Goal: Communication & Community: Answer question/provide support

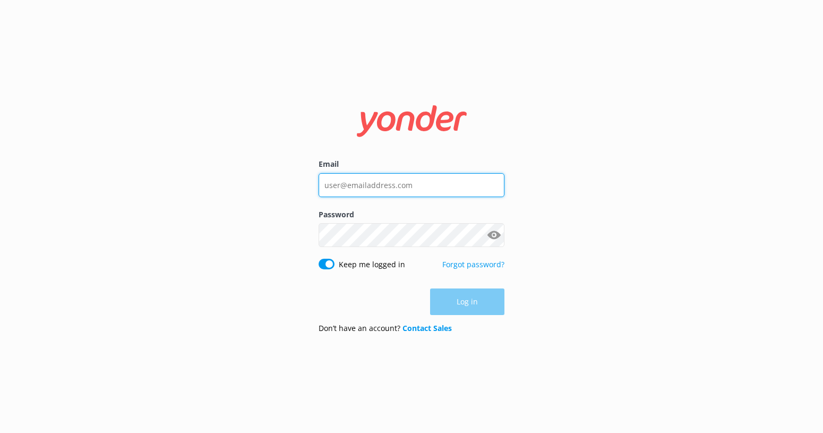
type input "[EMAIL_ADDRESS][DOMAIN_NAME]"
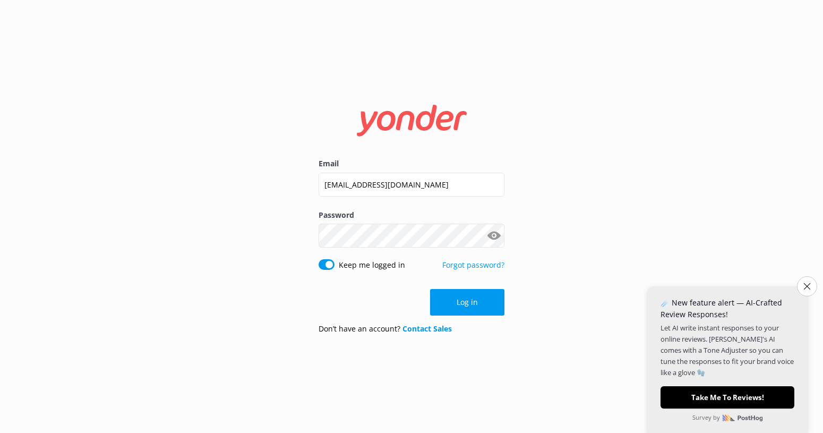
click at [572, 296] on div "Email [EMAIL_ADDRESS][DOMAIN_NAME] Password Show password Keep me logged in For…" at bounding box center [411, 216] width 823 height 433
click at [464, 295] on button "Log in" at bounding box center [467, 302] width 74 height 27
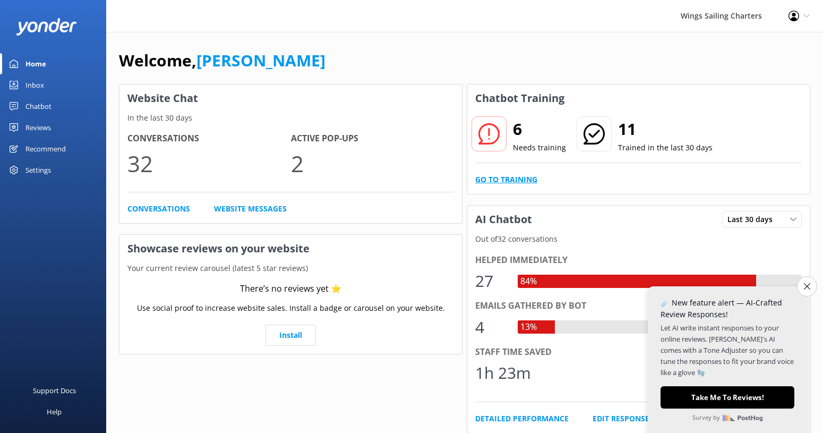
click at [484, 179] on link "Go to Training" at bounding box center [506, 180] width 62 height 12
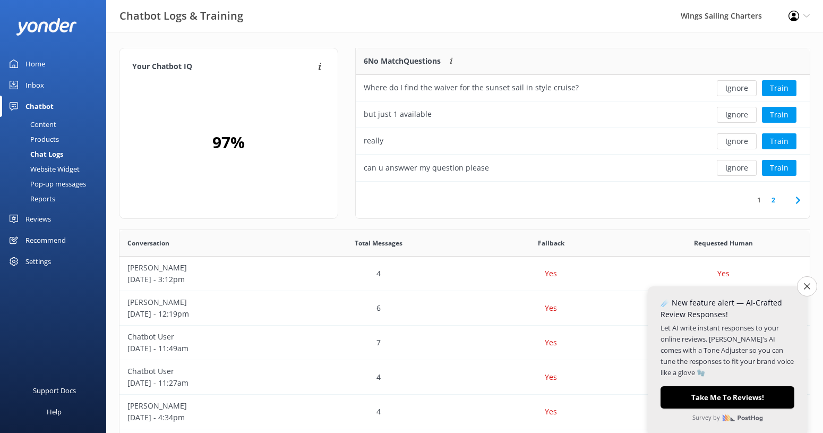
scroll to position [133, 454]
click at [785, 87] on button "Train" at bounding box center [779, 88] width 34 height 16
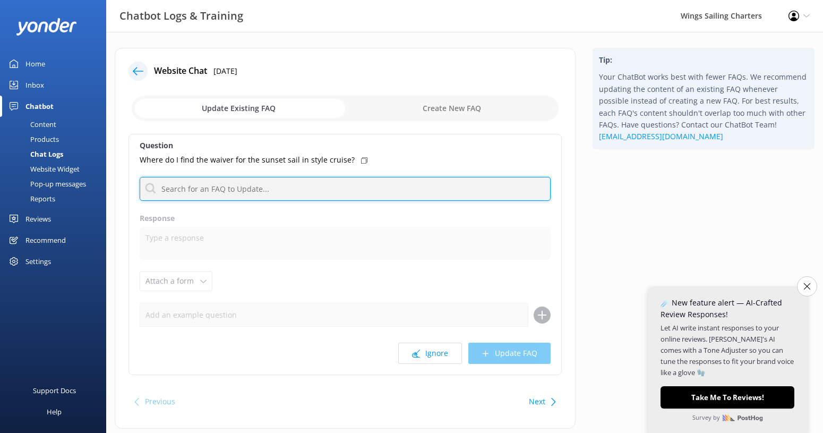
click at [224, 191] on input "text" at bounding box center [345, 189] width 411 height 24
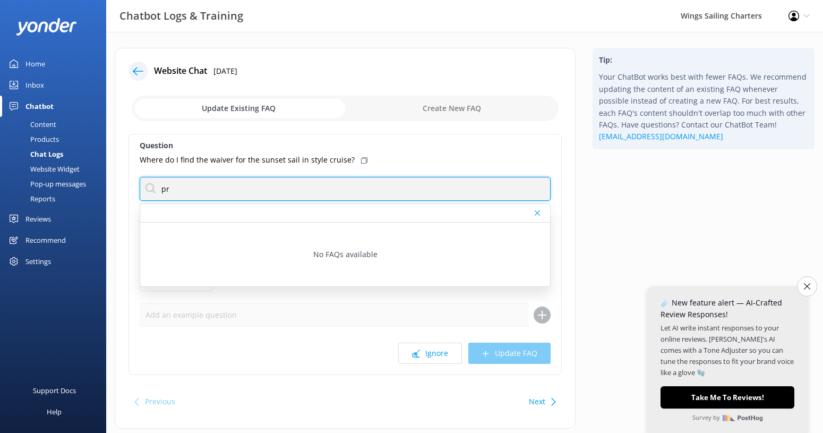
type input "p"
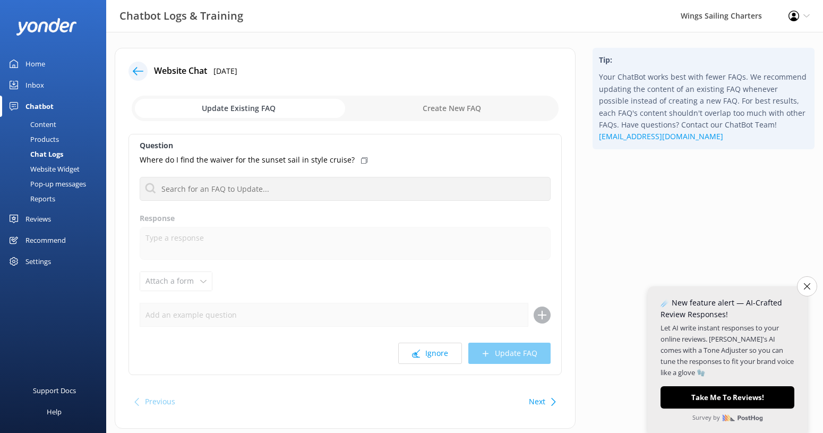
click at [263, 107] on input "checkbox" at bounding box center [345, 108] width 427 height 25
checkbox input "true"
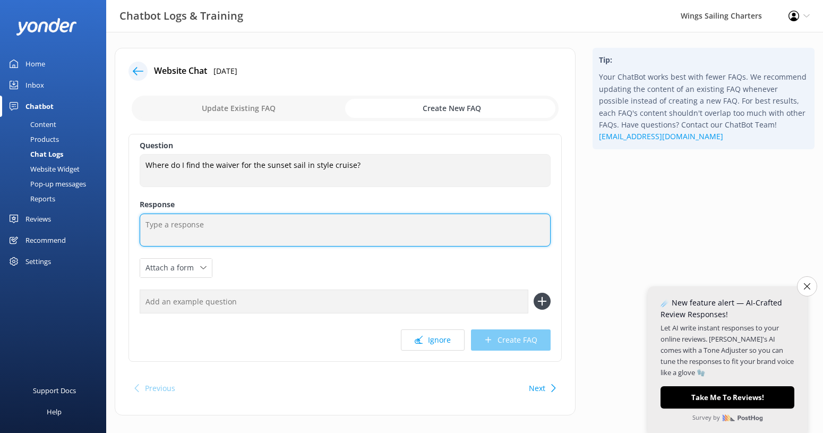
click at [223, 230] on textarea at bounding box center [345, 229] width 411 height 33
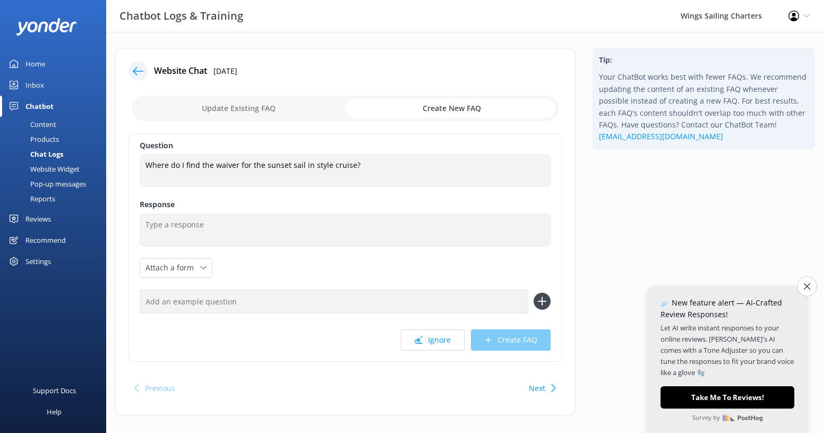
click at [46, 119] on div "Content" at bounding box center [31, 124] width 50 height 15
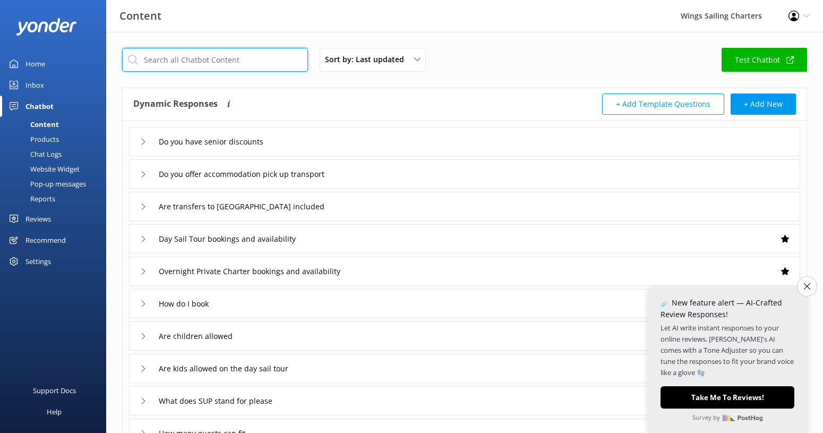
click at [237, 63] on input "text" at bounding box center [215, 60] width 186 height 24
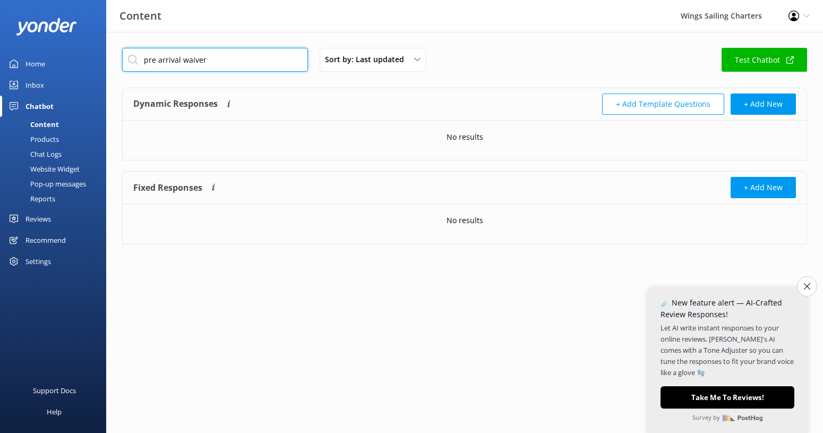
click at [179, 60] on input "pre arrival waiver" at bounding box center [215, 60] width 186 height 24
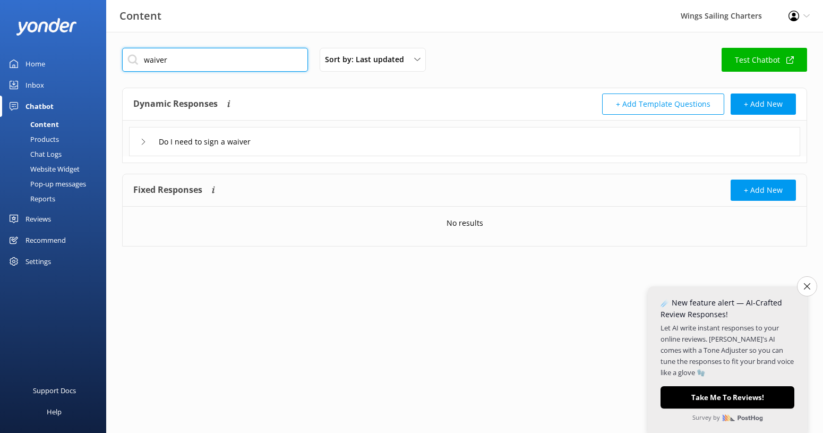
type input "waiver"
click at [143, 142] on use at bounding box center [143, 142] width 3 height 6
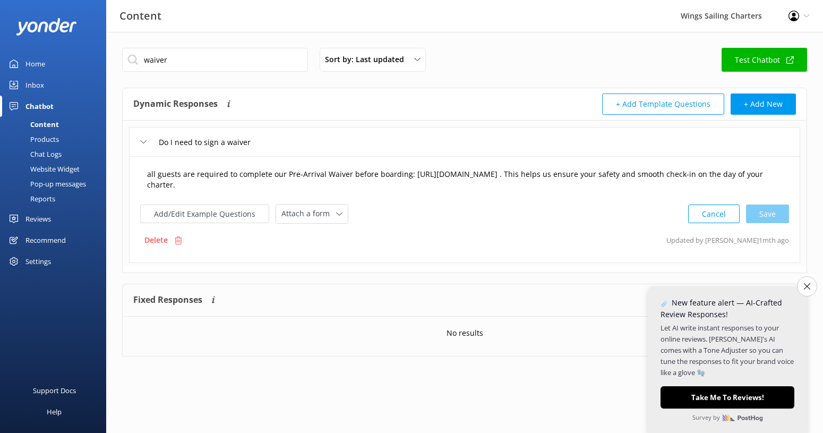
click at [149, 175] on textarea "all guests are required to complete our Pre-Arrival Waiver before boarding: [UR…" at bounding box center [464, 179] width 646 height 33
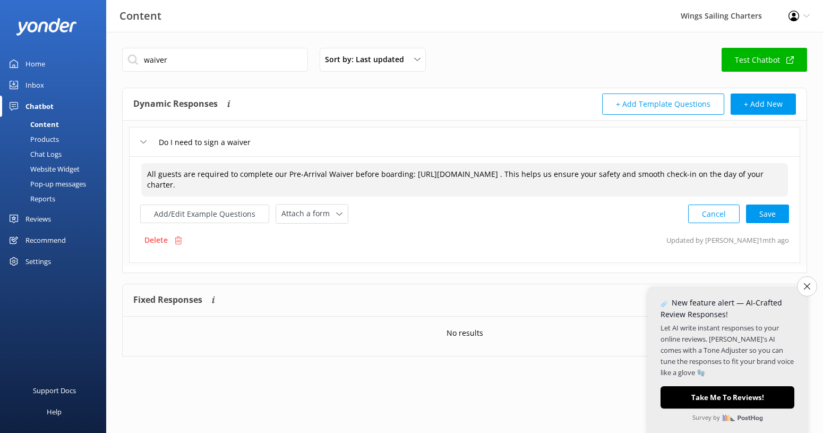
click at [547, 175] on textarea "All guests are required to complete our Pre-Arrival Waiver before boarding: [UR…" at bounding box center [464, 179] width 646 height 33
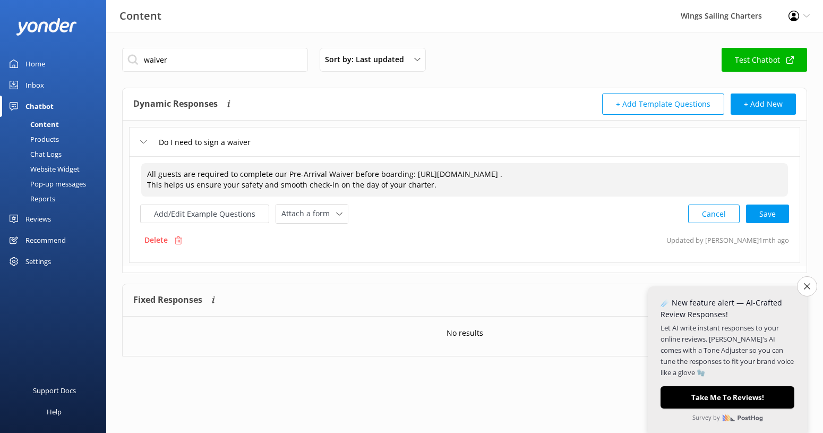
click at [404, 174] on textarea "All guests are required to complete our Pre-Arrival Waiver before boarding: [UR…" at bounding box center [464, 179] width 646 height 33
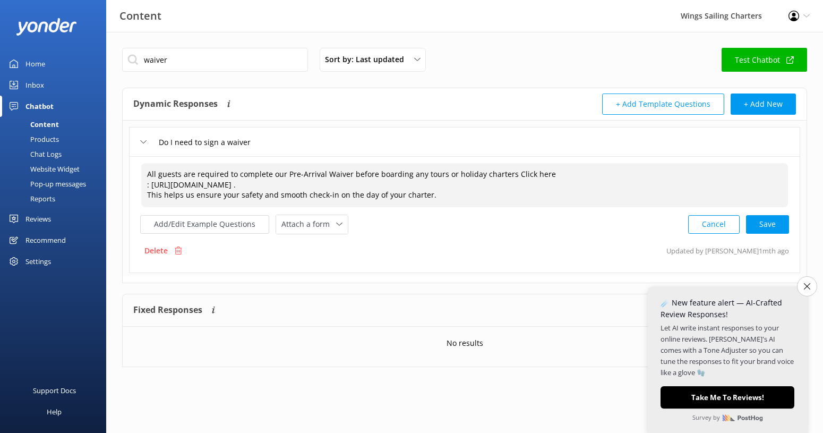
click at [298, 185] on textarea "All guests are required to complete our Pre-Arrival Waiver before boarding any …" at bounding box center [464, 185] width 646 height 44
click at [772, 222] on div "Cancel Save" at bounding box center [738, 224] width 101 height 20
type textarea "All guests are required to complete our Pre-Arrival Waiver before boarding any …"
click at [48, 123] on div "Content" at bounding box center [32, 124] width 53 height 15
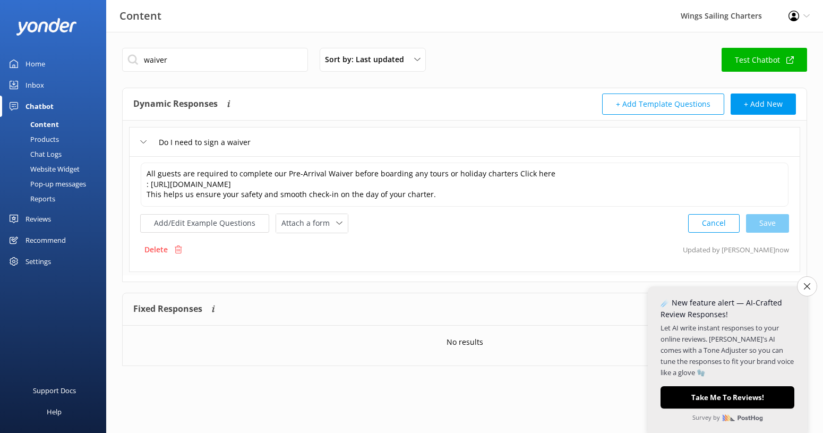
click at [36, 62] on div "Home" at bounding box center [35, 63] width 20 height 21
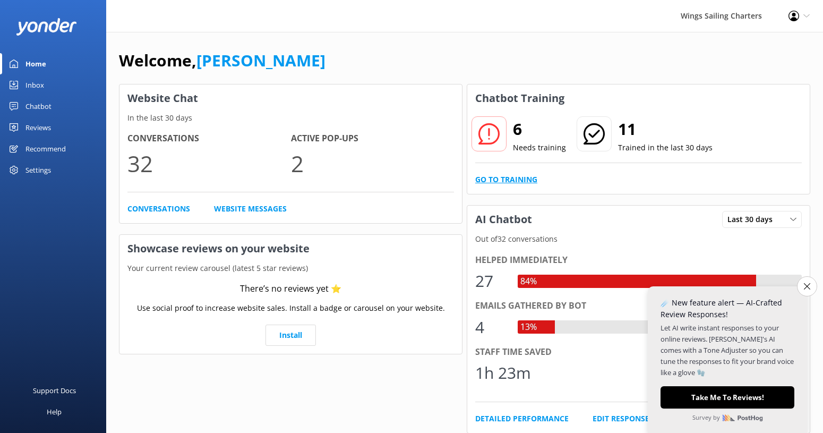
click at [496, 182] on link "Go to Training" at bounding box center [506, 180] width 62 height 12
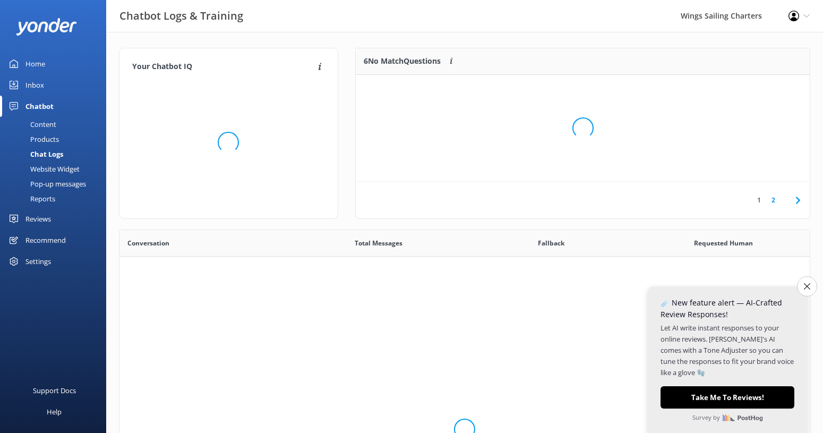
scroll to position [372, 690]
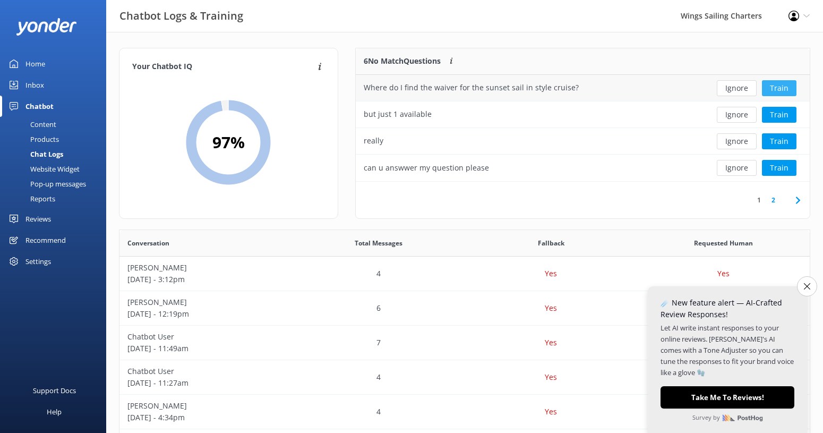
click at [784, 87] on button "Train" at bounding box center [779, 88] width 34 height 16
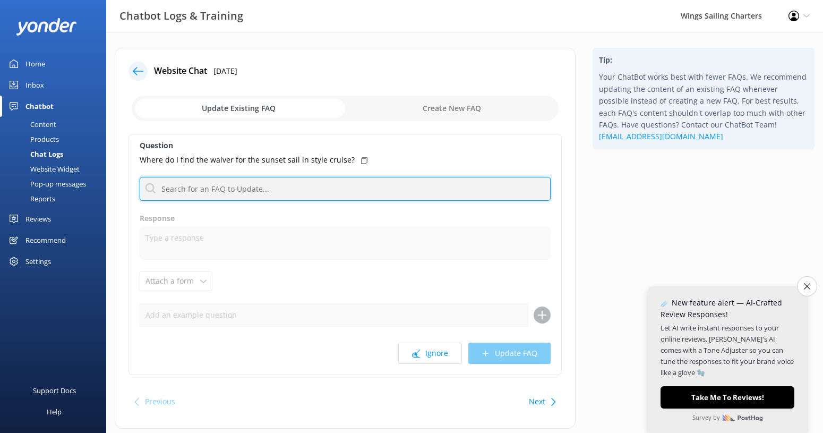
click at [225, 196] on input "text" at bounding box center [345, 189] width 411 height 24
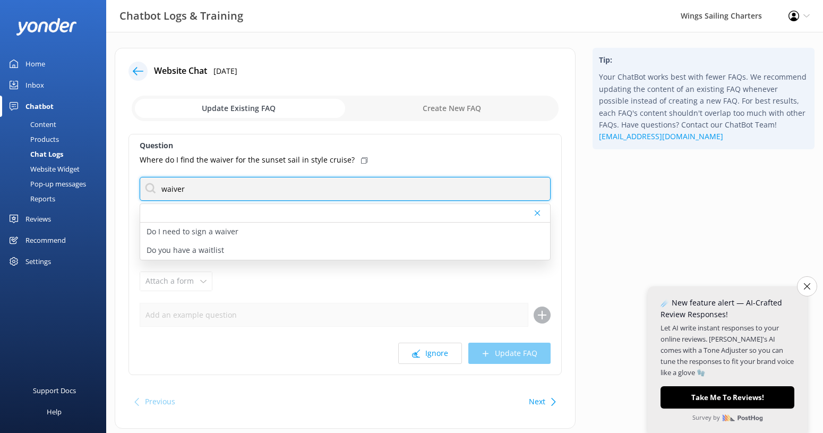
type input "waiver"
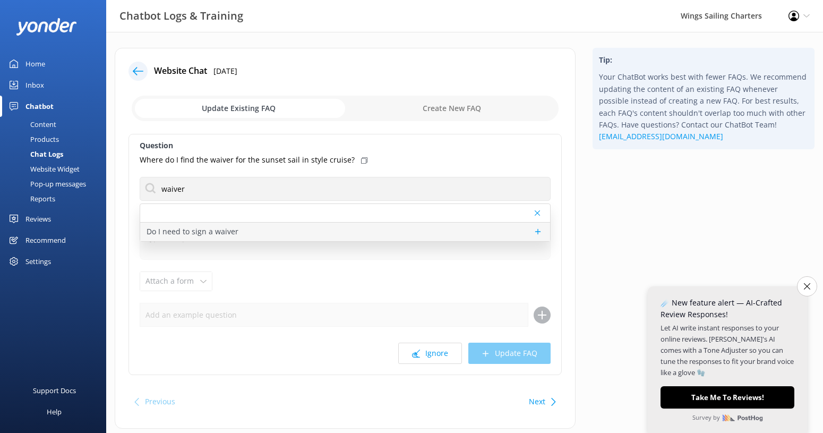
click at [223, 230] on p "Do I need to sign a waiver" at bounding box center [192, 232] width 92 height 12
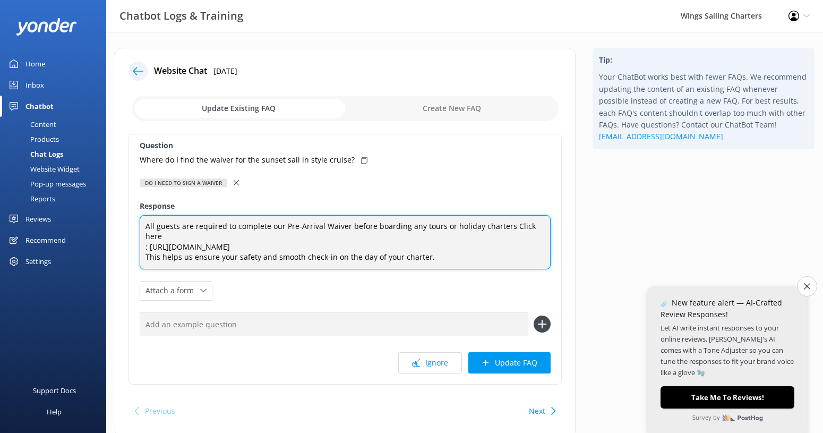
click at [149, 236] on textarea "All guests are required to complete our Pre-Arrival Waiver before boarding any …" at bounding box center [345, 242] width 411 height 54
type textarea "All guests are required to complete our Pre-Arrival Waiver before boarding any …"
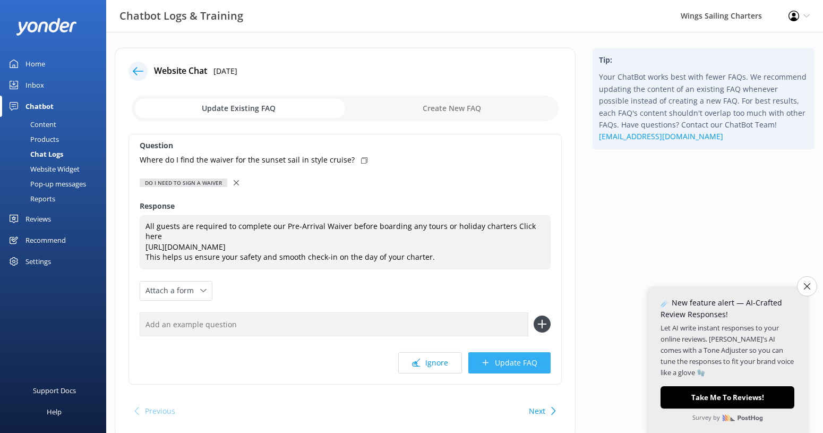
click at [510, 352] on button "Update FAQ" at bounding box center [509, 362] width 82 height 21
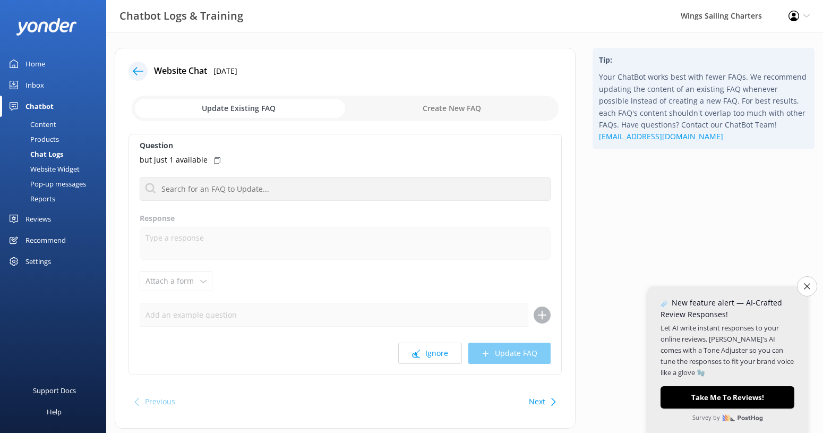
click at [135, 68] on use at bounding box center [138, 71] width 11 height 8
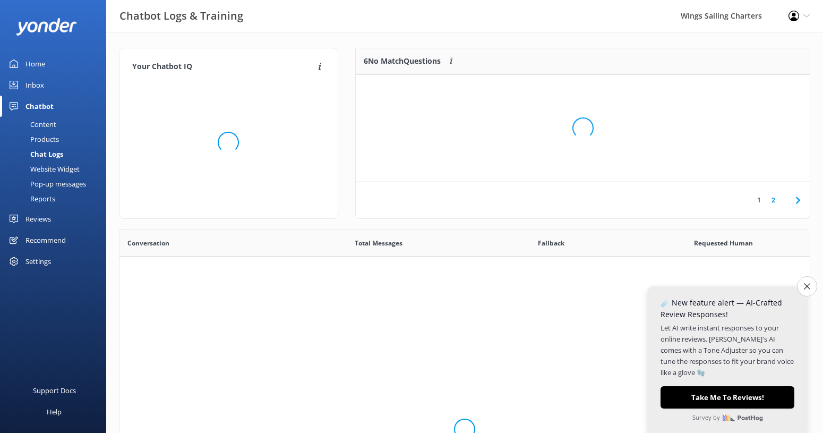
scroll to position [372, 690]
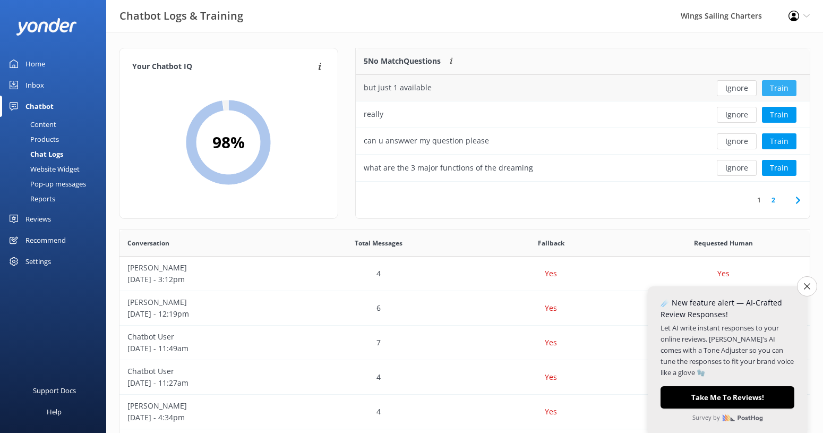
click at [771, 87] on button "Train" at bounding box center [779, 88] width 34 height 16
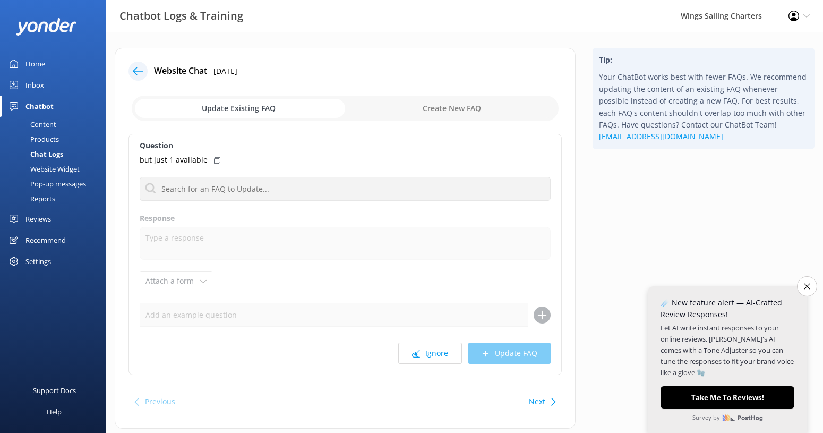
click at [210, 159] on div "but just 1 available" at bounding box center [345, 160] width 411 height 12
click at [429, 351] on button "Ignore" at bounding box center [430, 352] width 64 height 21
click at [426, 350] on button "Ignore" at bounding box center [430, 352] width 64 height 21
click at [428, 354] on button "Ignore" at bounding box center [430, 352] width 64 height 21
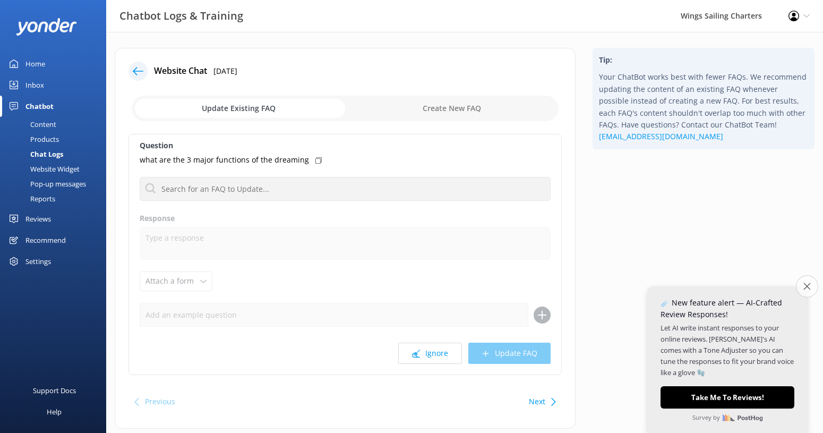
click at [803, 286] on icon "Close survey" at bounding box center [806, 285] width 7 height 7
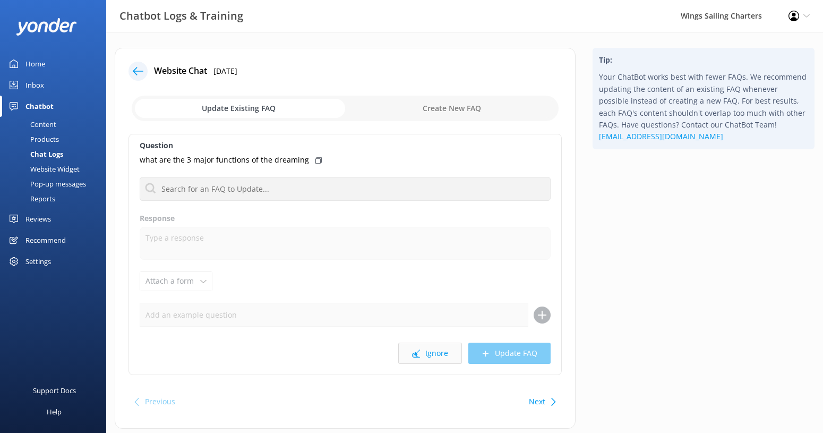
click at [426, 357] on button "Ignore" at bounding box center [430, 352] width 64 height 21
click at [36, 60] on div "Home" at bounding box center [35, 63] width 20 height 21
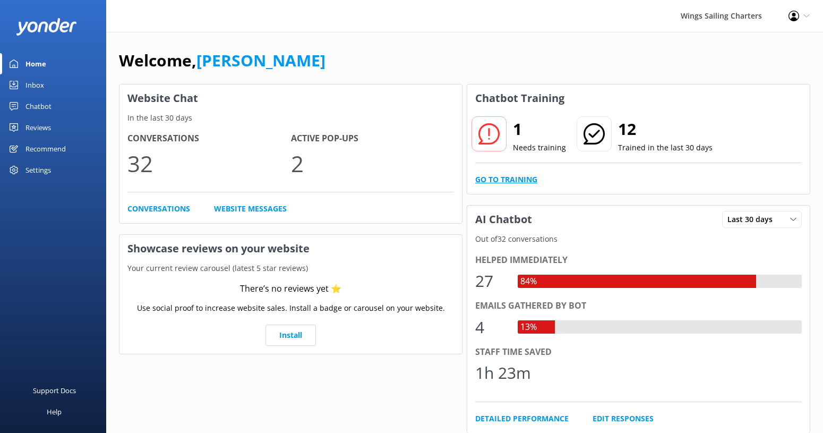
click at [508, 180] on link "Go to Training" at bounding box center [506, 180] width 62 height 12
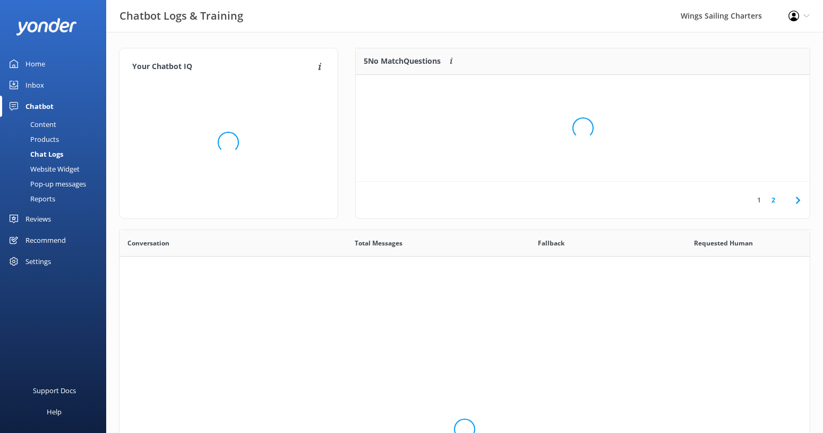
scroll to position [372, 690]
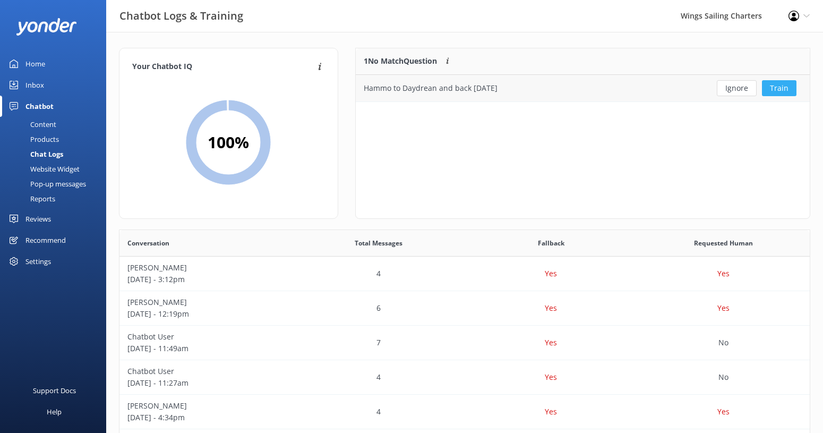
click at [772, 89] on button "Train" at bounding box center [779, 88] width 34 height 16
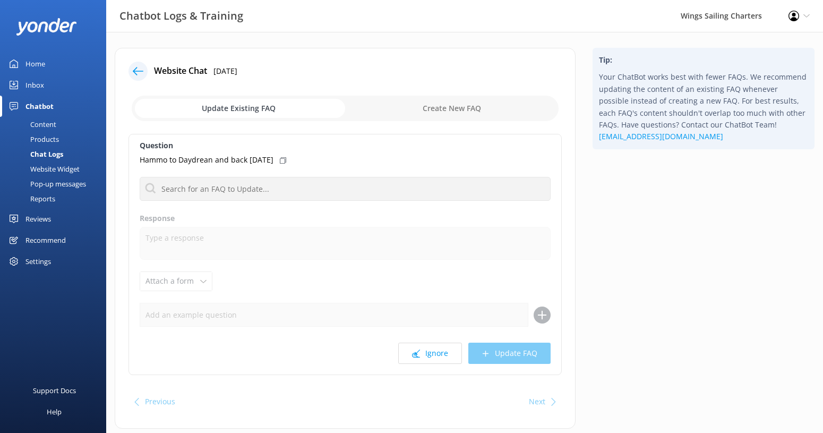
click at [205, 203] on div "Question Hammo to Daydrean and back [DATE] No FAQs available Response Attach a …" at bounding box center [344, 254] width 433 height 241
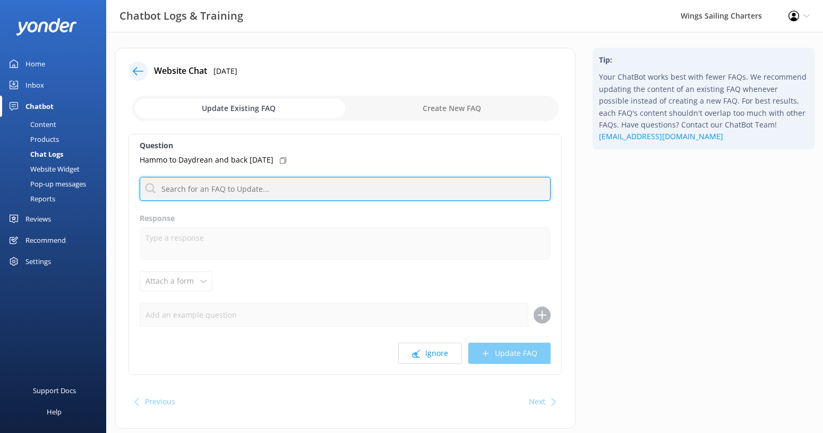
click at [208, 193] on input "text" at bounding box center [345, 189] width 411 height 24
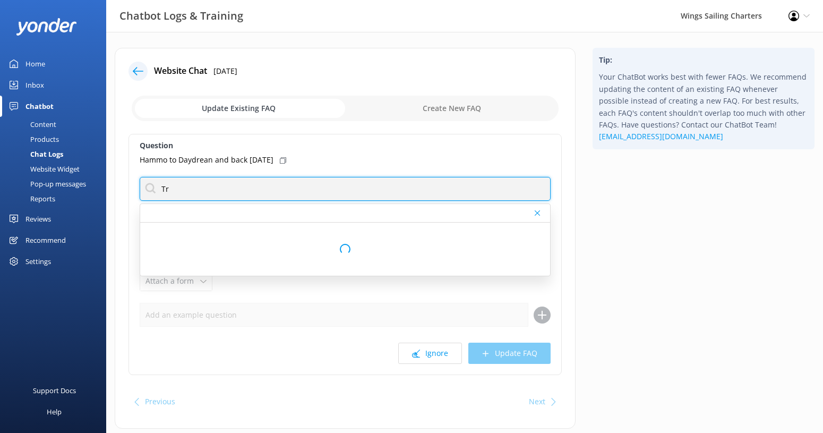
type input "T"
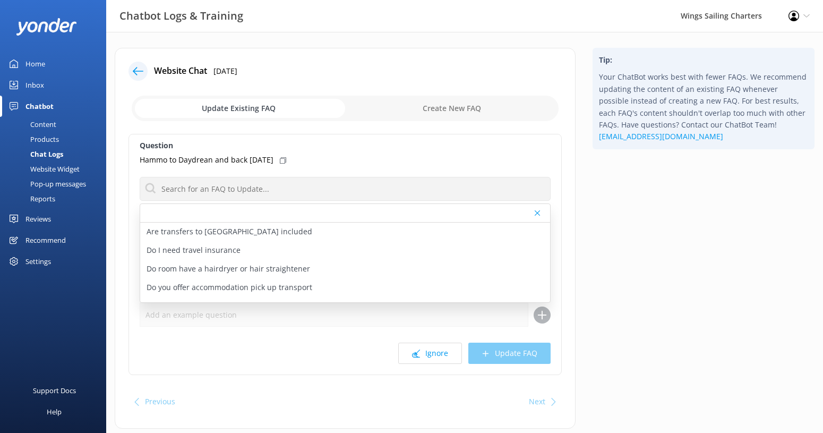
click at [134, 69] on icon at bounding box center [138, 71] width 11 height 11
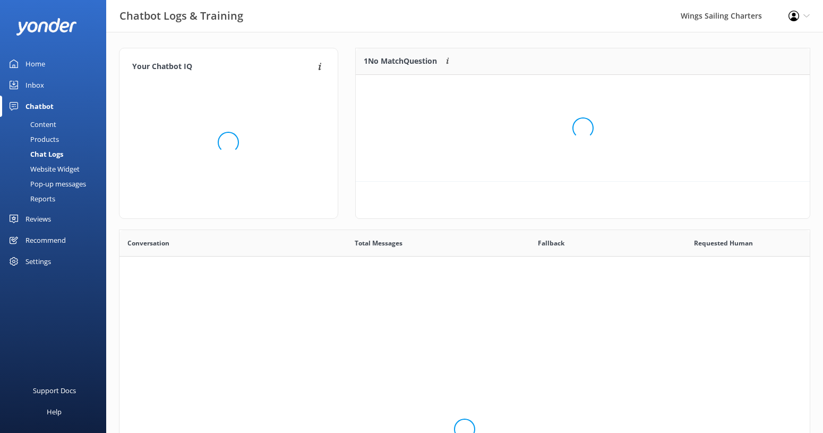
scroll to position [372, 690]
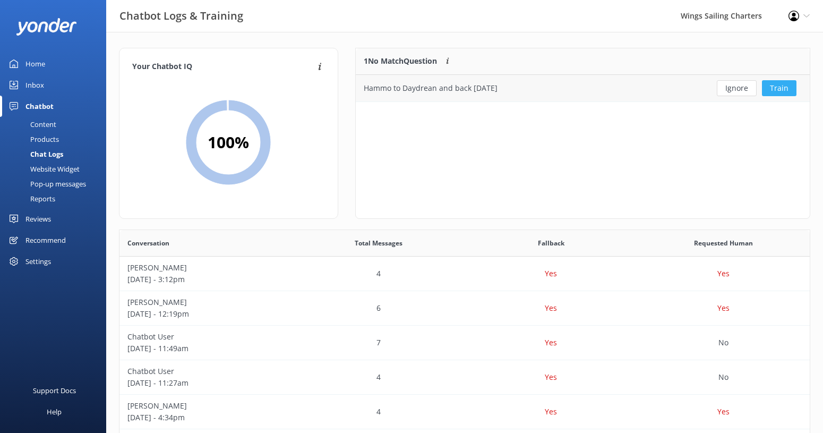
click at [778, 87] on button "Train" at bounding box center [779, 88] width 34 height 16
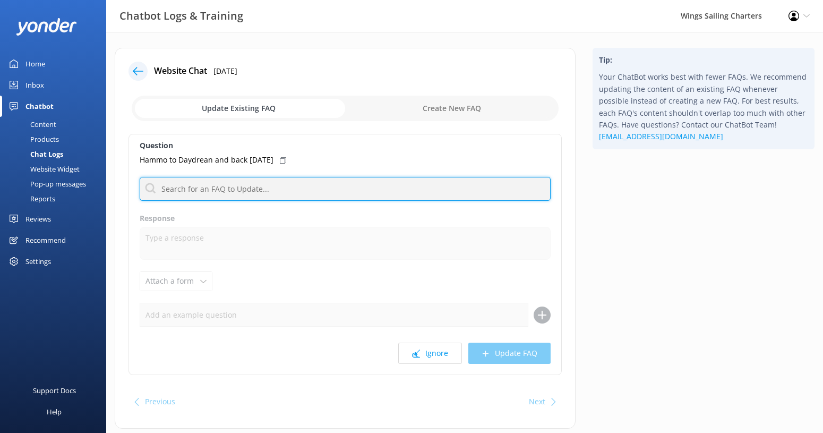
click at [247, 194] on input "text" at bounding box center [345, 189] width 411 height 24
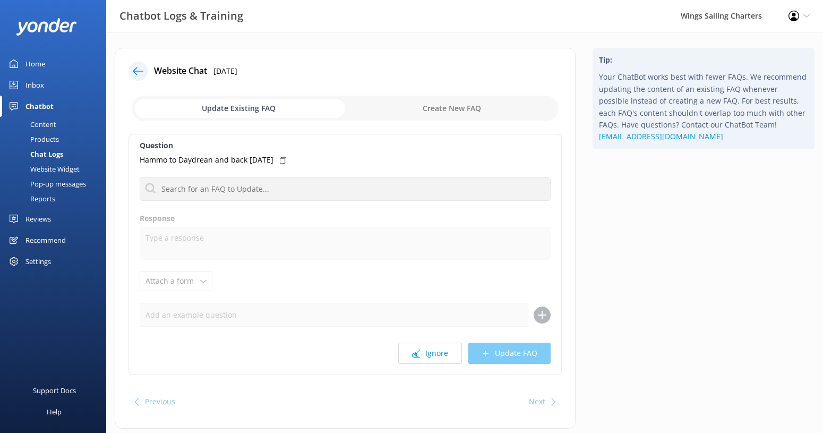
click at [464, 108] on input "checkbox" at bounding box center [345, 108] width 427 height 25
checkbox input "true"
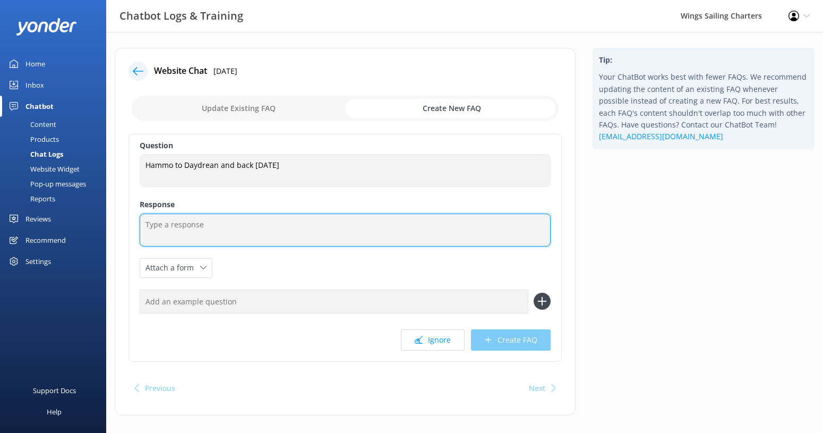
click at [178, 230] on textarea at bounding box center [345, 229] width 411 height 33
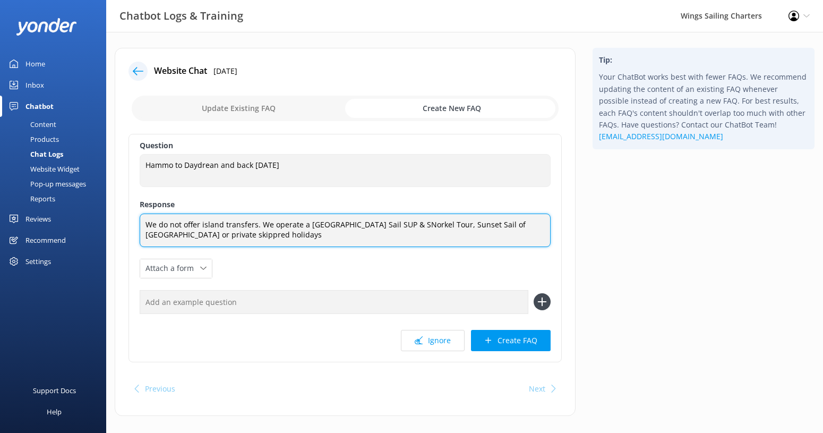
click at [221, 235] on textarea "We do not offer island transfers. We operate a [GEOGRAPHIC_DATA] Sail SUP & SNo…" at bounding box center [345, 229] width 411 height 33
click at [274, 239] on textarea "We do not offer island transfers. We operate a [GEOGRAPHIC_DATA] Sail SUP & SNo…" at bounding box center [345, 229] width 411 height 33
click at [203, 225] on textarea "We do not offer island transfers. We operate a [GEOGRAPHIC_DATA] Sail SUP & SNo…" at bounding box center [345, 229] width 411 height 33
type textarea "We do not offer Island transfers. We operate a [GEOGRAPHIC_DATA] Sail SUP & SNo…"
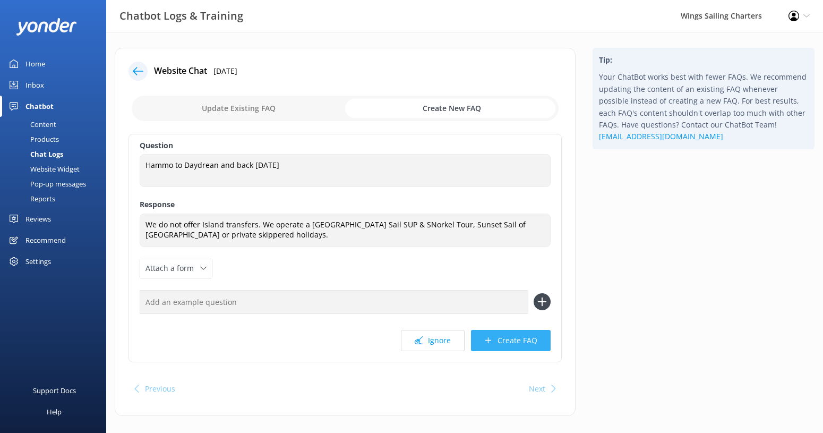
click at [511, 338] on button "Create FAQ" at bounding box center [511, 340] width 80 height 21
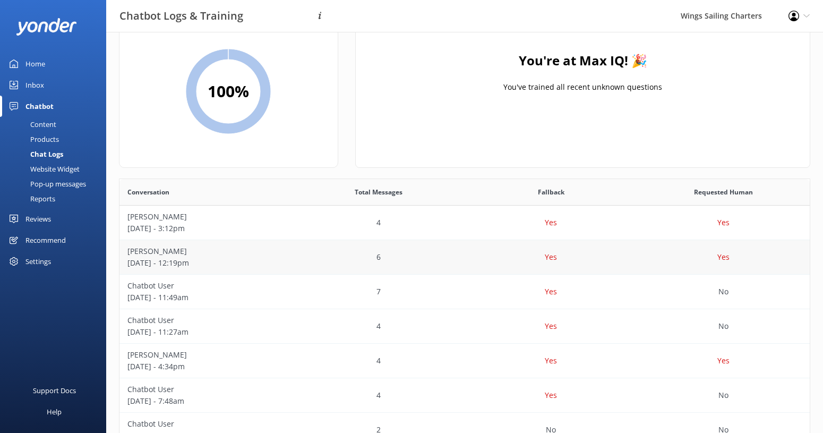
scroll to position [53, 0]
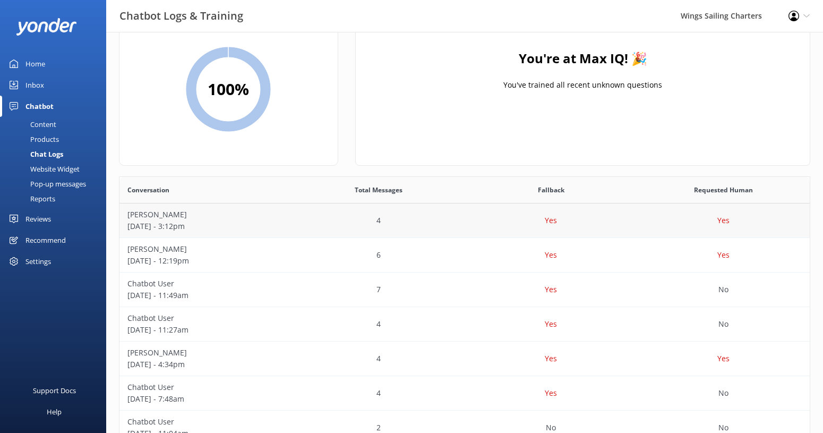
click at [726, 221] on p "Yes" at bounding box center [723, 220] width 12 height 12
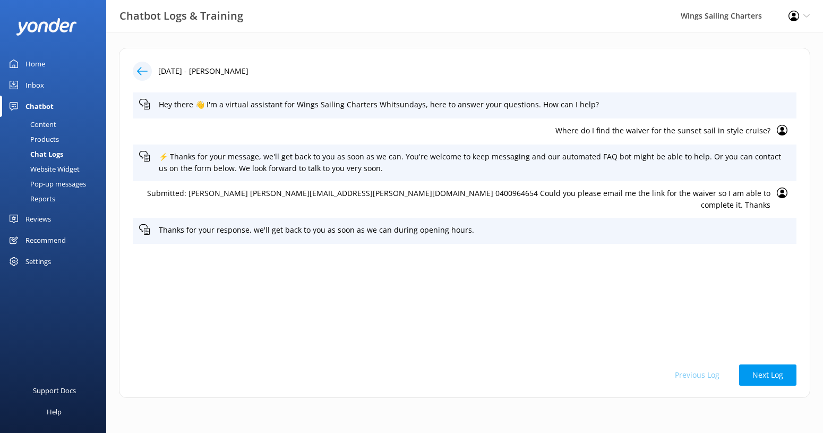
click at [391, 191] on p "Submitted: [PERSON_NAME] [PERSON_NAME][EMAIL_ADDRESS][PERSON_NAME][DOMAIN_NAME]…" at bounding box center [454, 199] width 631 height 24
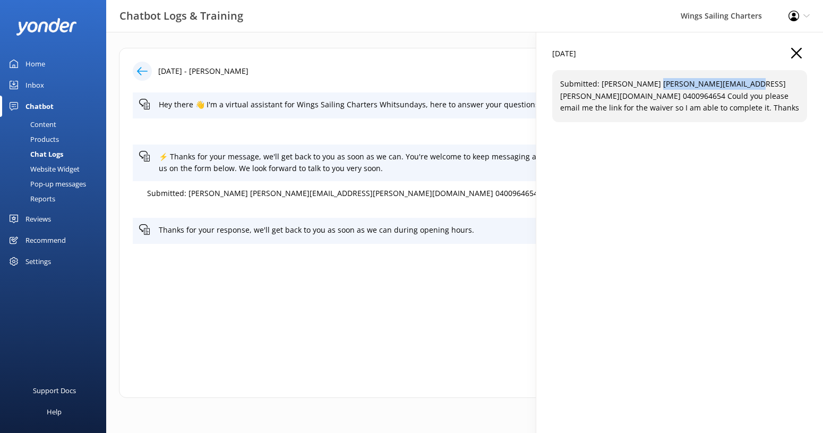
drag, startPoint x: 742, startPoint y: 85, endPoint x: 654, endPoint y: 84, distance: 88.1
click at [654, 84] on p "Submitted: [PERSON_NAME] [PERSON_NAME][EMAIL_ADDRESS][PERSON_NAME][DOMAIN_NAME]…" at bounding box center [679, 96] width 239 height 36
copy p "[PERSON_NAME][EMAIL_ADDRESS][PERSON_NAME][DOMAIN_NAME]"
